Goal: Transaction & Acquisition: Purchase product/service

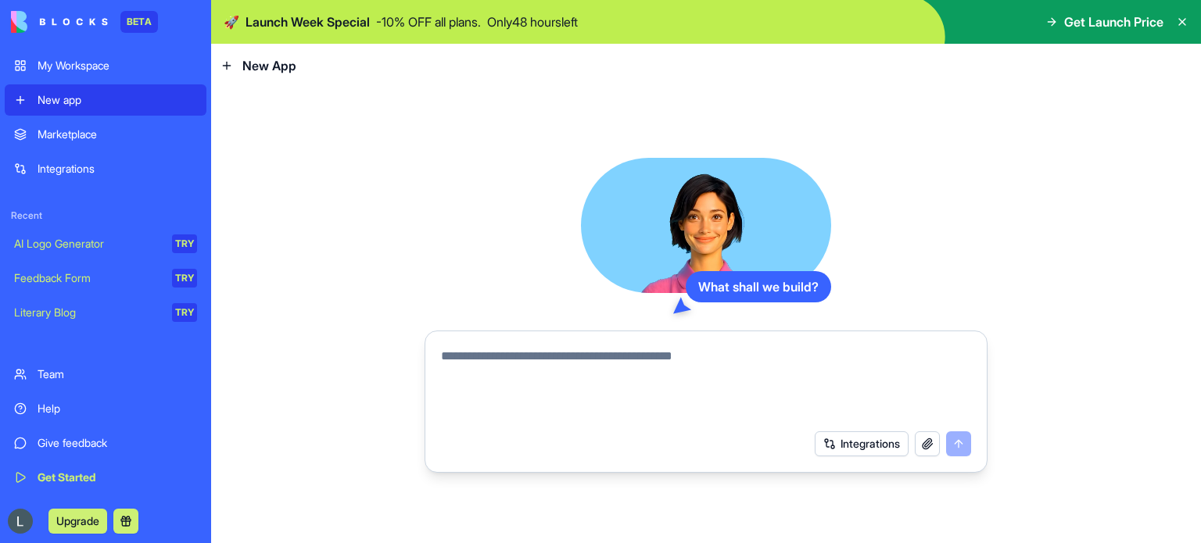
click at [88, 524] on button "Upgrade" at bounding box center [77, 521] width 59 height 25
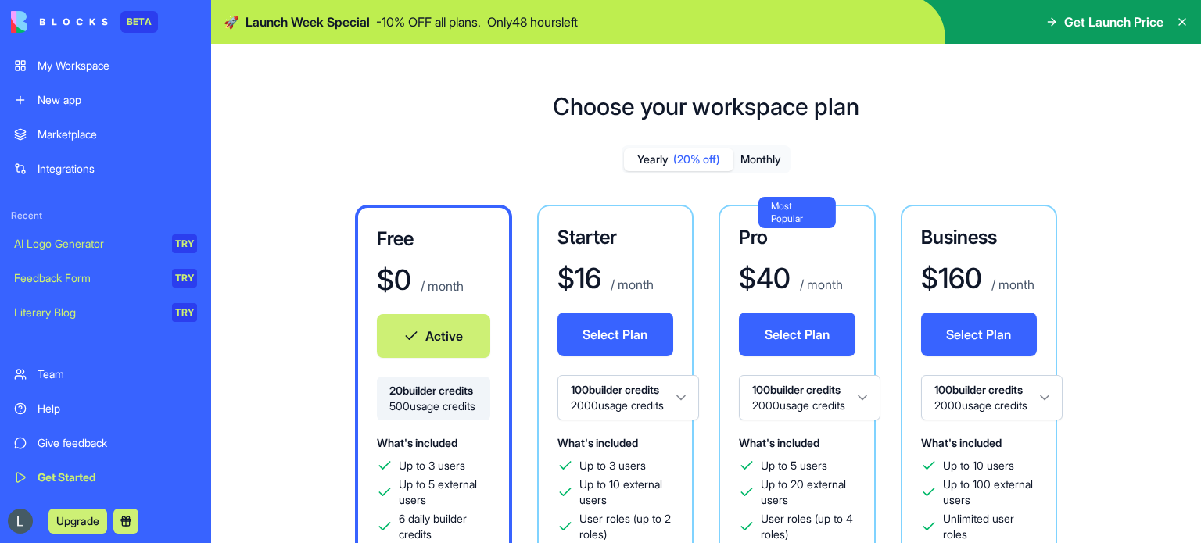
click at [739, 162] on button "Monthly" at bounding box center [760, 160] width 55 height 23
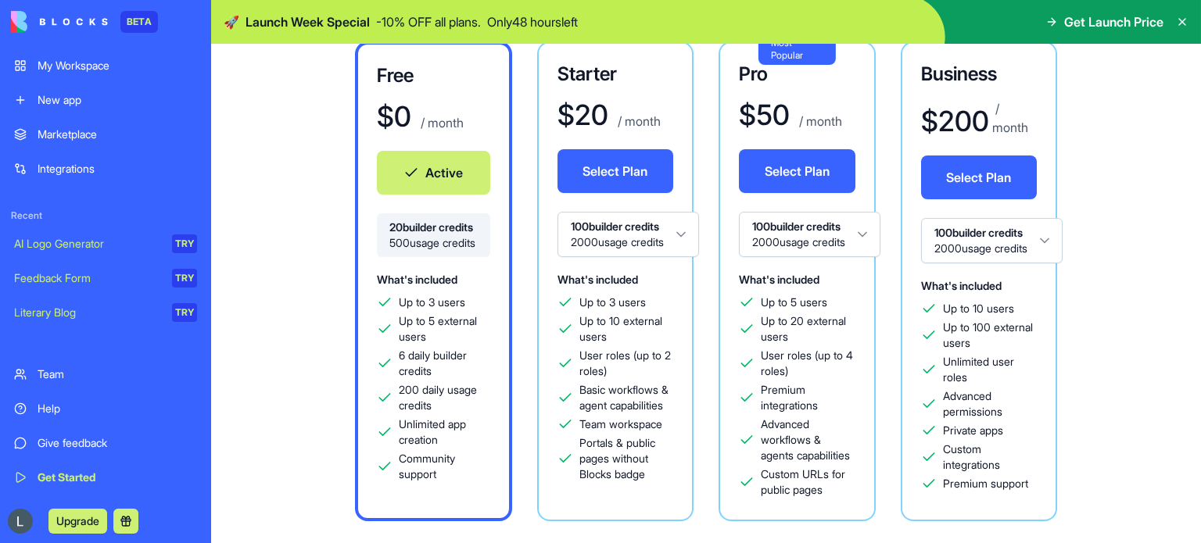
click at [98, 65] on div "My Workspace" at bounding box center [117, 66] width 159 height 16
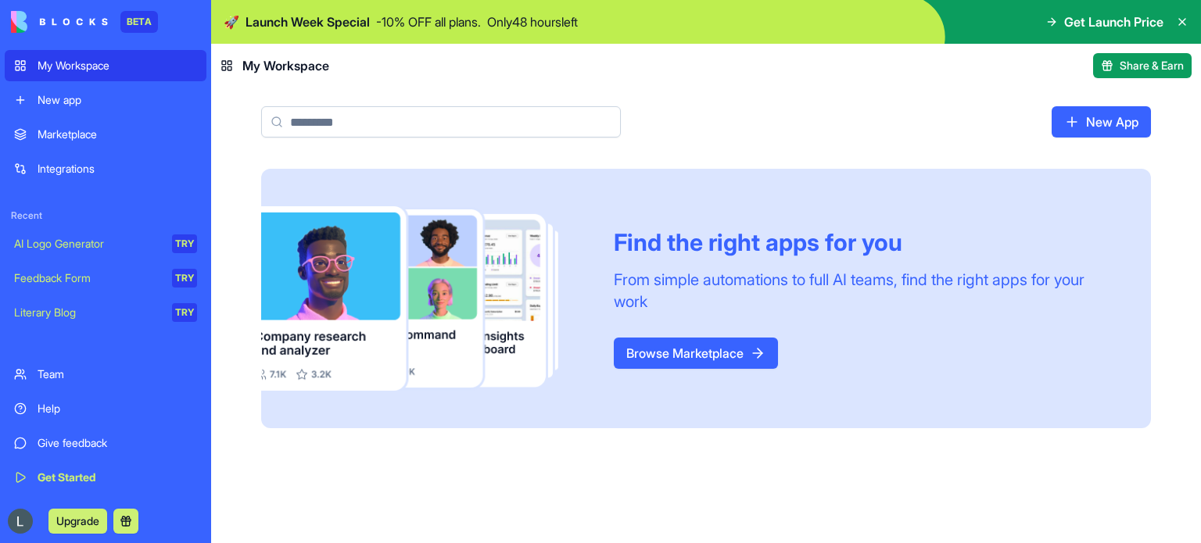
click at [1140, 24] on span "Get Launch Price" at bounding box center [1113, 22] width 99 height 19
click at [1112, 24] on span "Get Launch Price" at bounding box center [1113, 22] width 99 height 19
click at [1064, 25] on span "Get Launch Price" at bounding box center [1113, 22] width 99 height 19
click at [550, 21] on p "Only 48 hours left" at bounding box center [532, 22] width 91 height 19
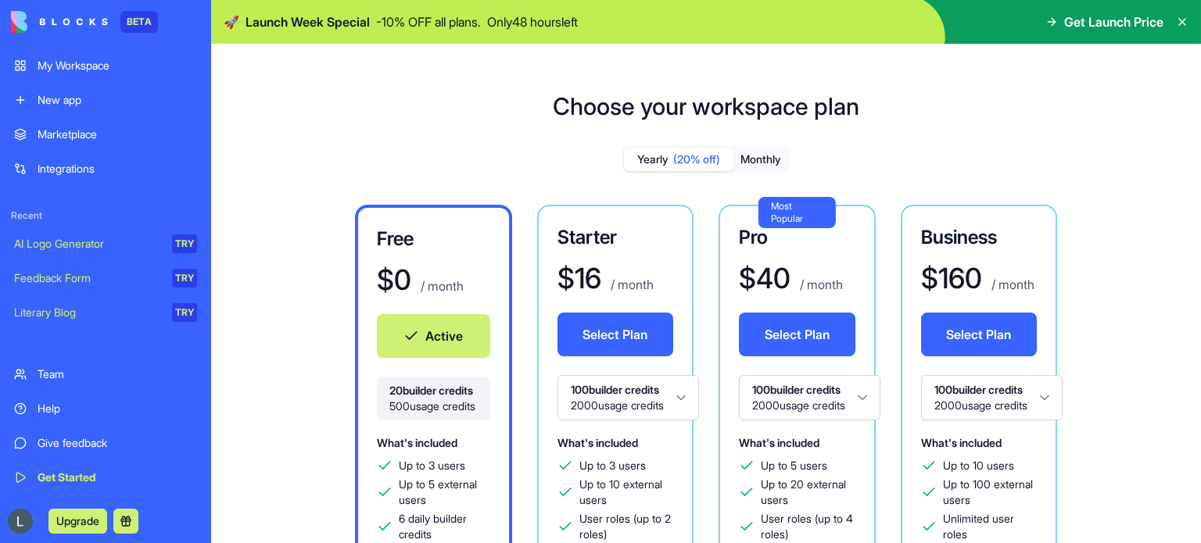
click at [578, 25] on p "Only 48 hours left" at bounding box center [532, 22] width 91 height 19
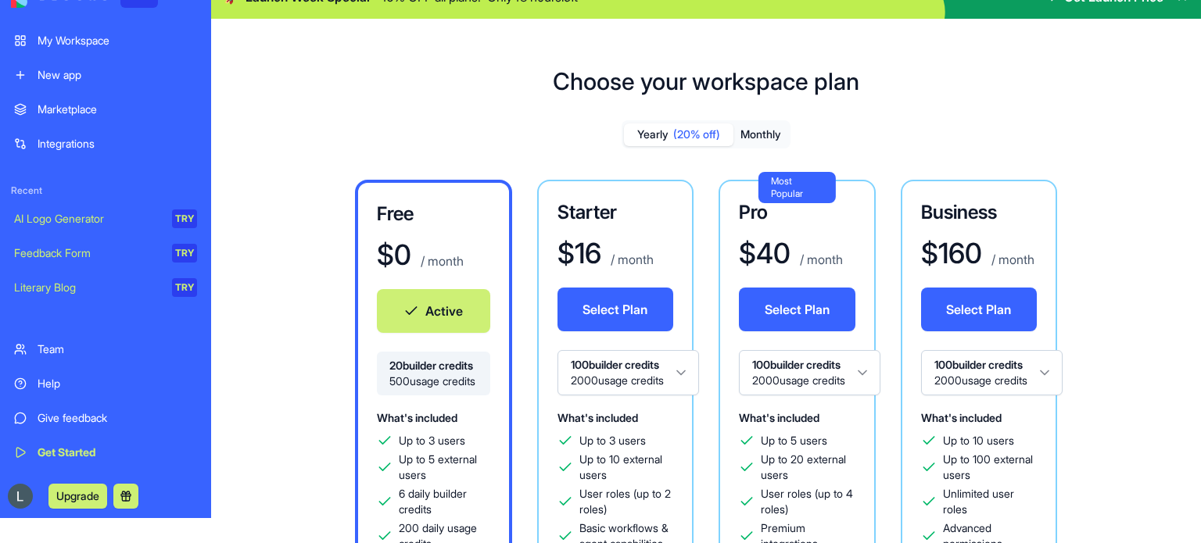
scroll to position [44, 0]
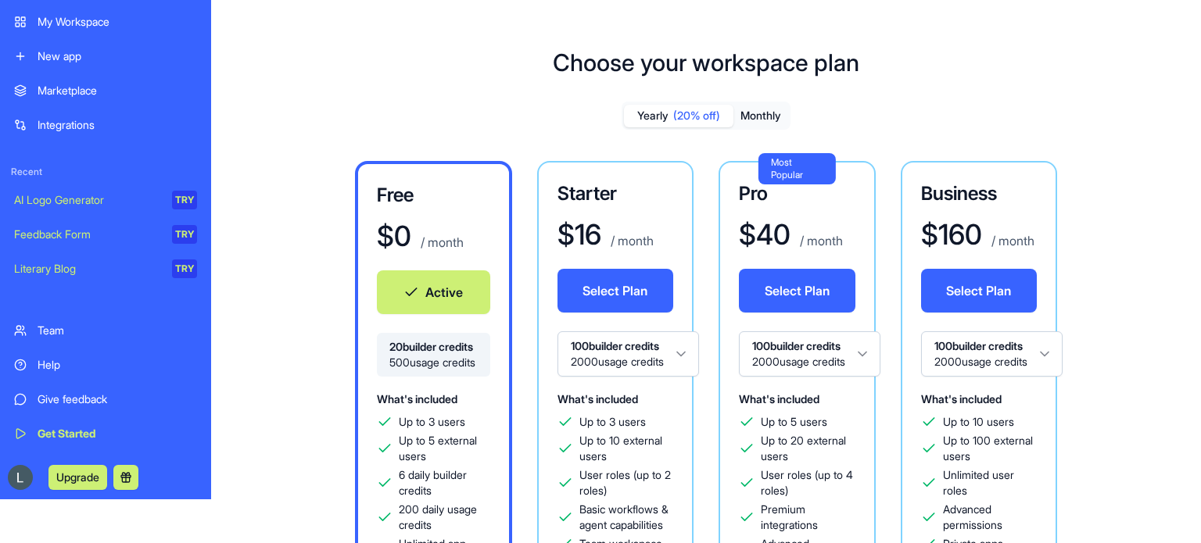
click at [762, 120] on button "Monthly" at bounding box center [760, 116] width 55 height 23
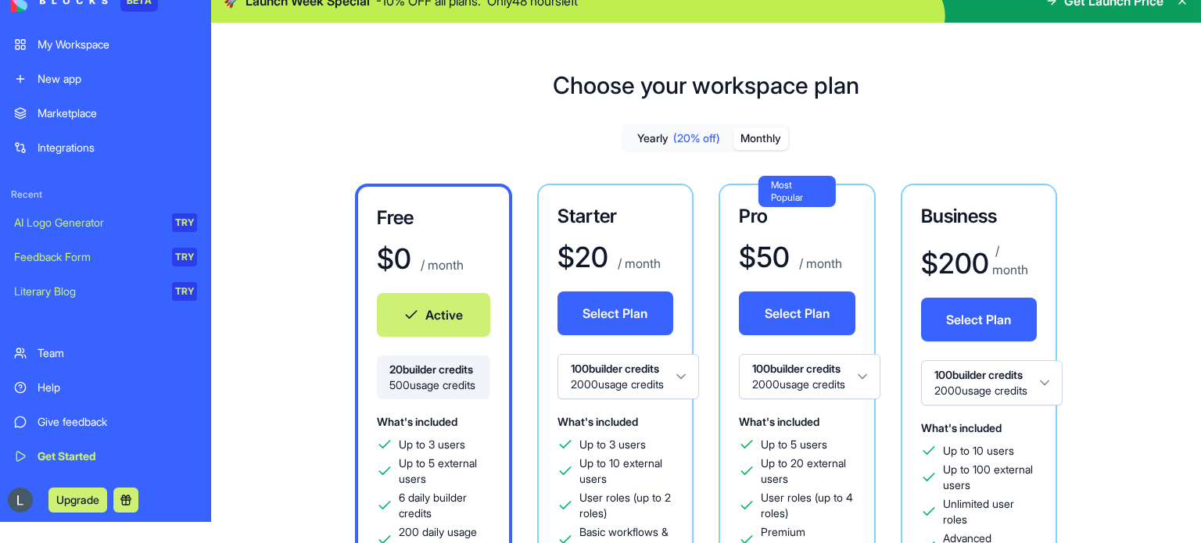
scroll to position [0, 0]
